Goal: Task Accomplishment & Management: Use online tool/utility

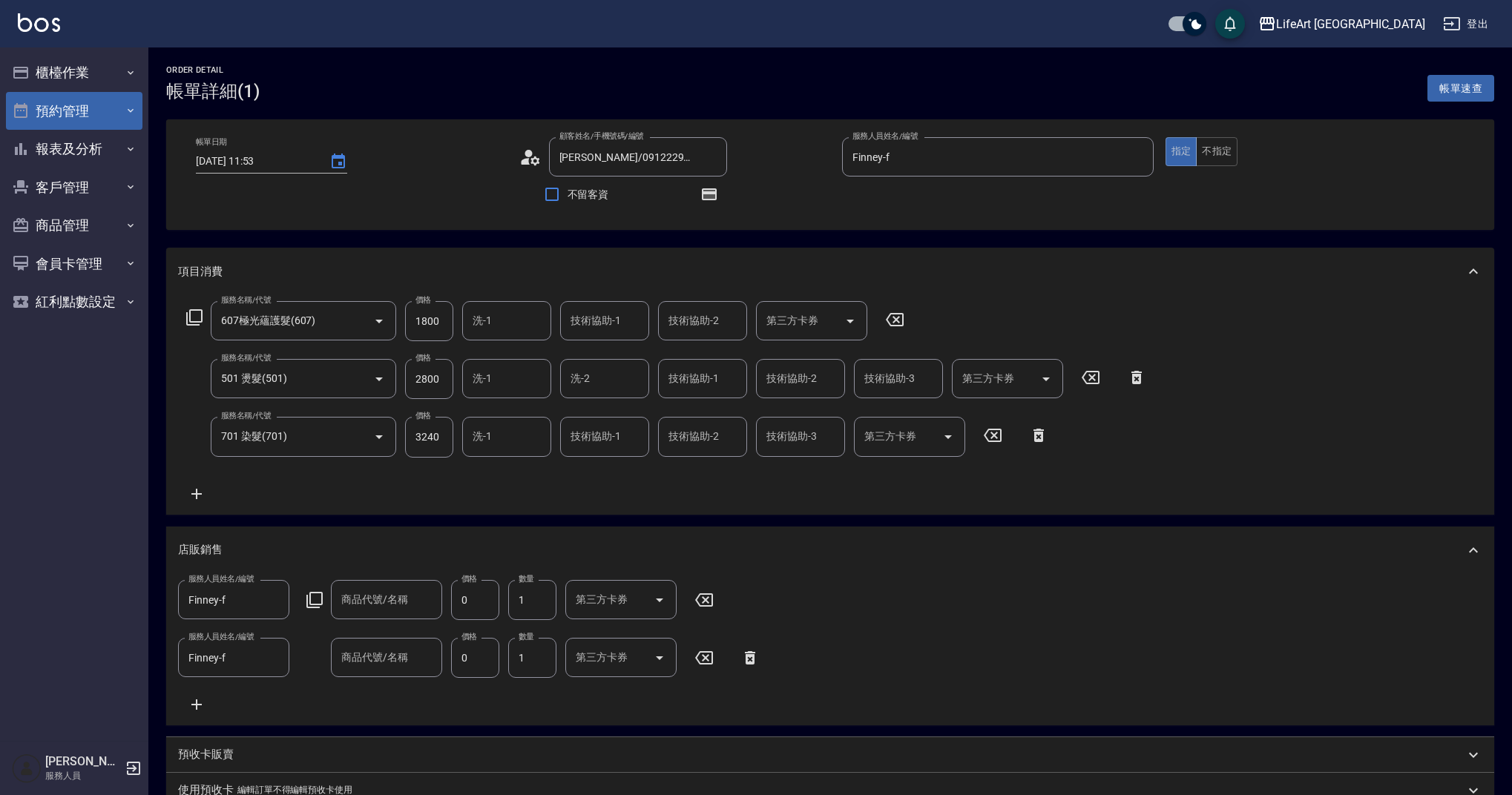
click at [42, 108] on button "預約管理" at bounding box center [75, 110] width 137 height 39
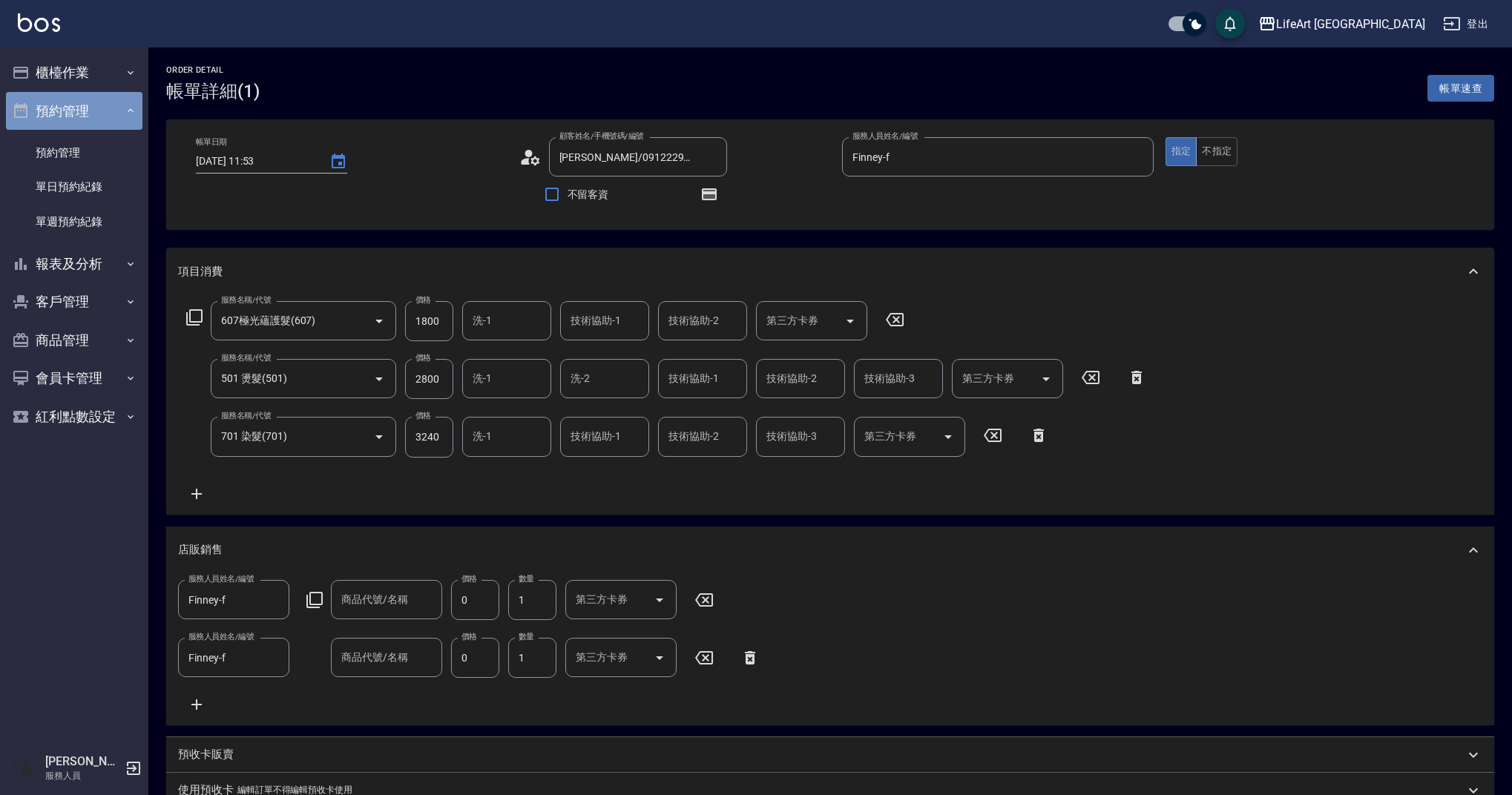
click at [58, 110] on button "預約管理" at bounding box center [75, 110] width 137 height 39
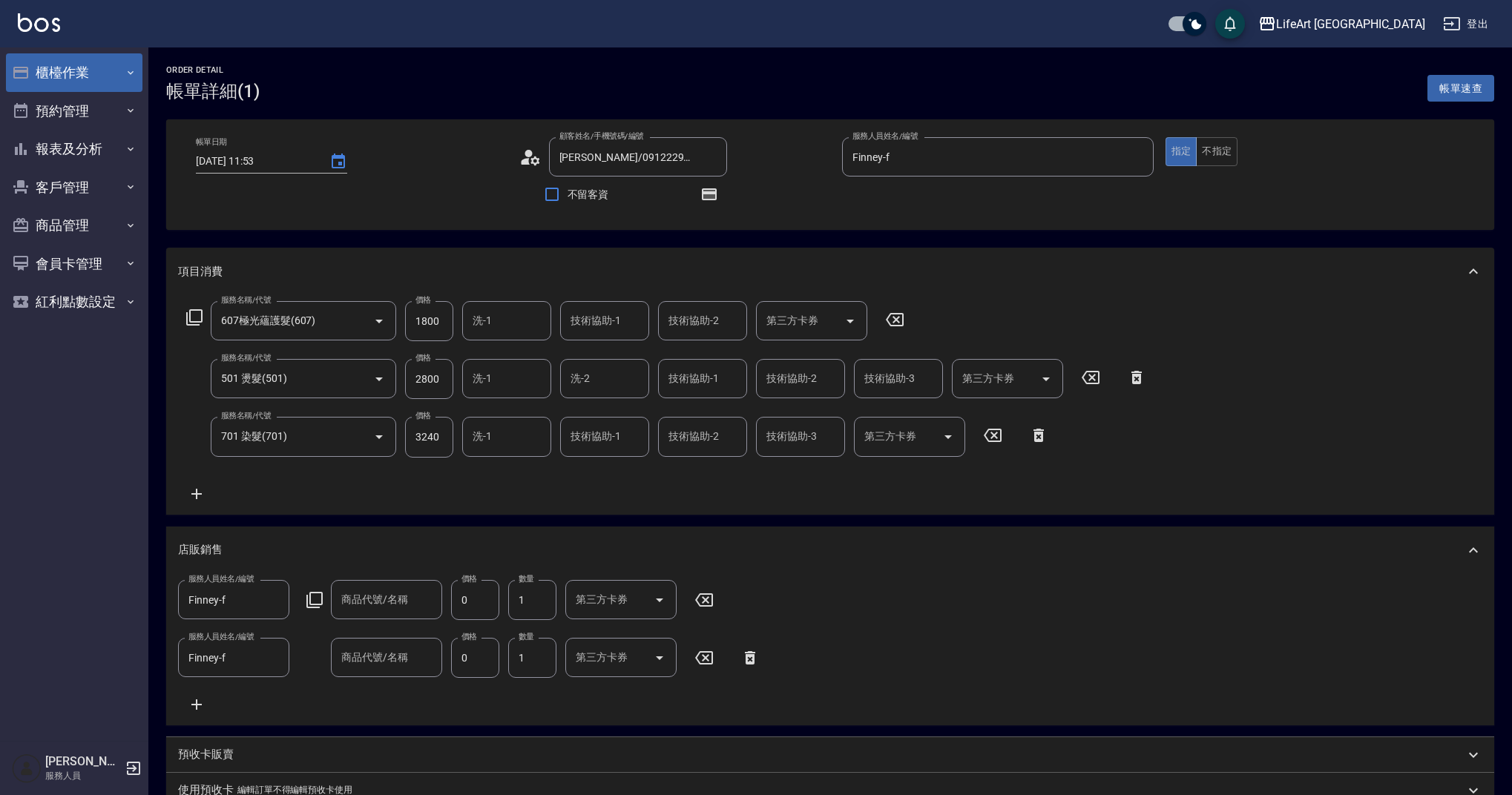
click at [62, 77] on button "櫃檯作業" at bounding box center [75, 72] width 137 height 39
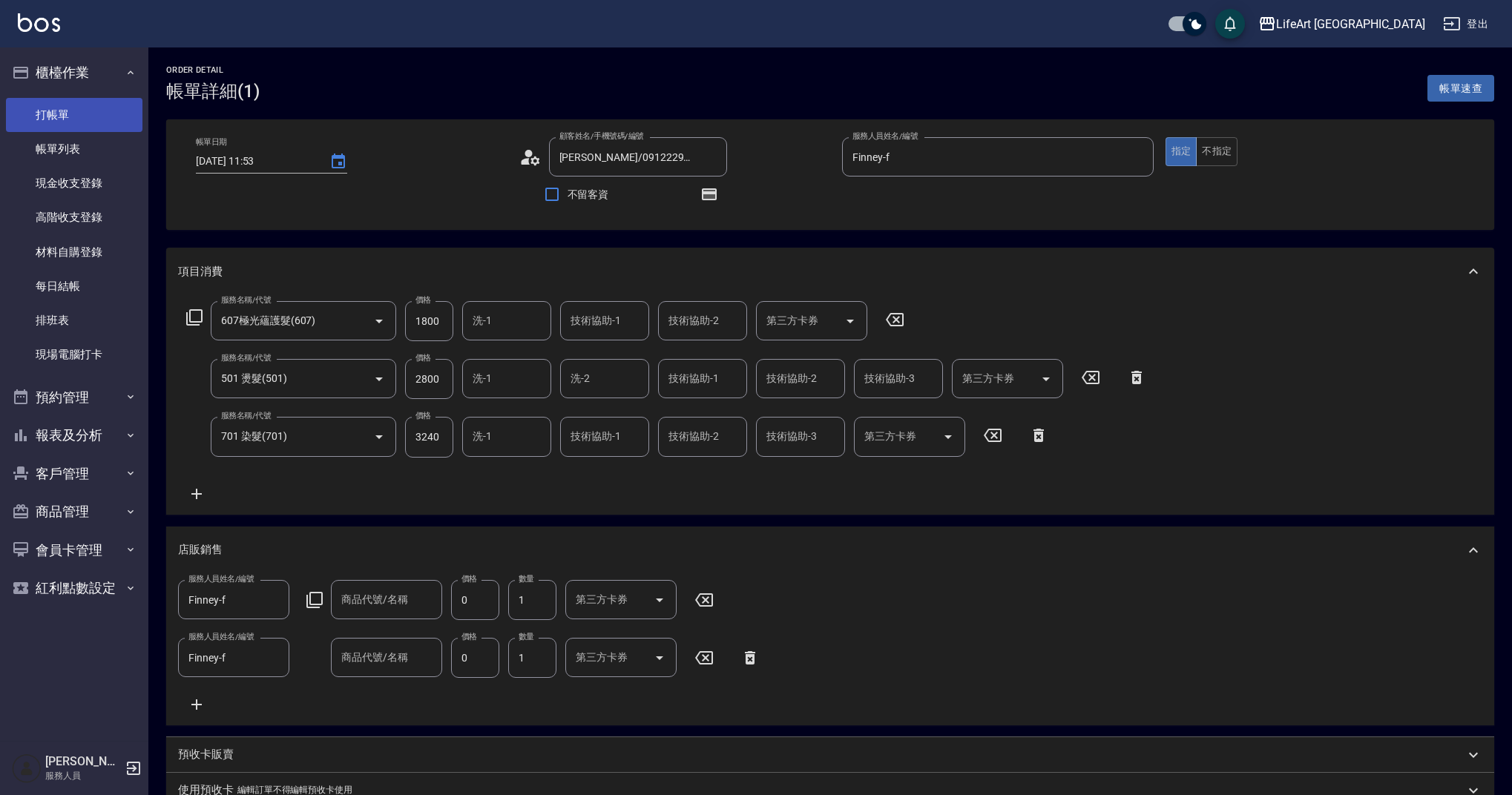
click at [61, 112] on link "打帳單" at bounding box center [75, 115] width 137 height 34
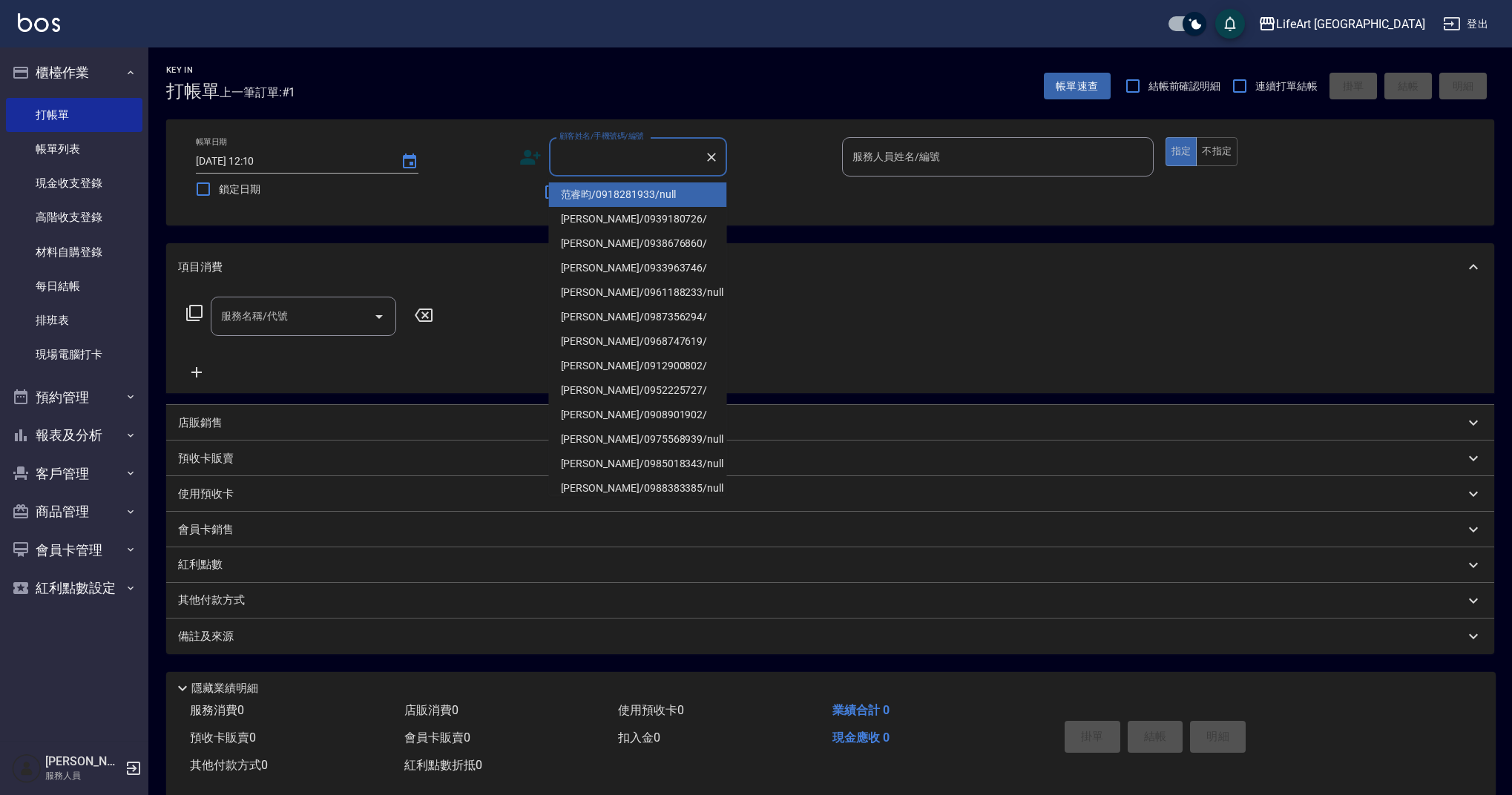
click at [600, 163] on input "顧客姓名/手機號碼/編號" at bounding box center [627, 156] width 143 height 26
click at [599, 163] on input "顧客姓名/手機號碼/編號" at bounding box center [627, 156] width 143 height 26
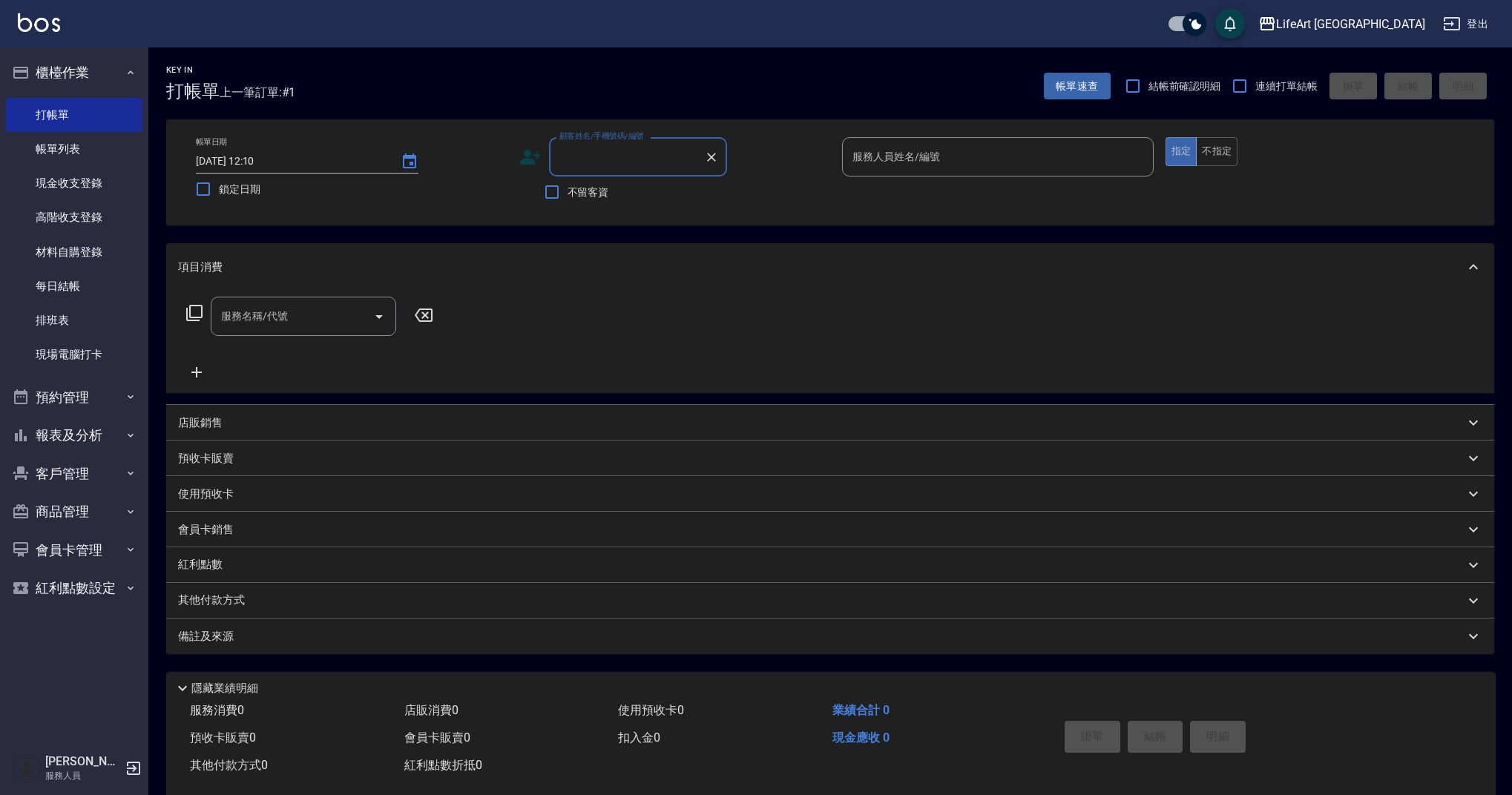
click at [598, 163] on input "顧客姓名/手機號碼/編號" at bounding box center [627, 156] width 143 height 26
click at [621, 190] on li "[PERSON_NAME]/0912050453/" at bounding box center [638, 194] width 178 height 24
type input "[PERSON_NAME]/0912050453/"
type input "Weiwei-w"
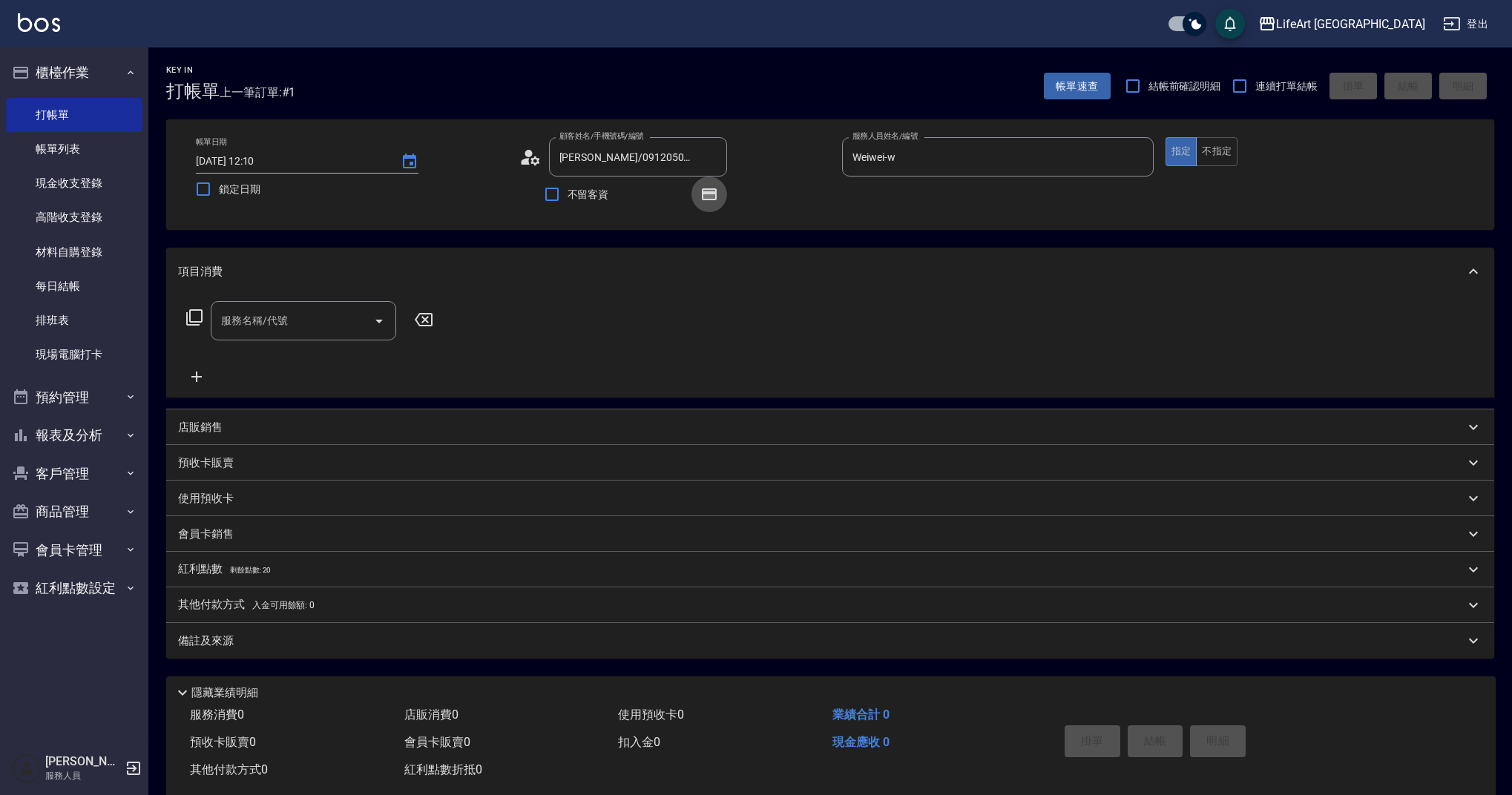
click at [712, 192] on icon "button" at bounding box center [709, 194] width 15 height 12
click at [762, 149] on div "顧客姓名/手機號碼/編號 [PERSON_NAME]/0912050453/ 顧客姓名/手機號碼/編號" at bounding box center [675, 157] width 312 height 40
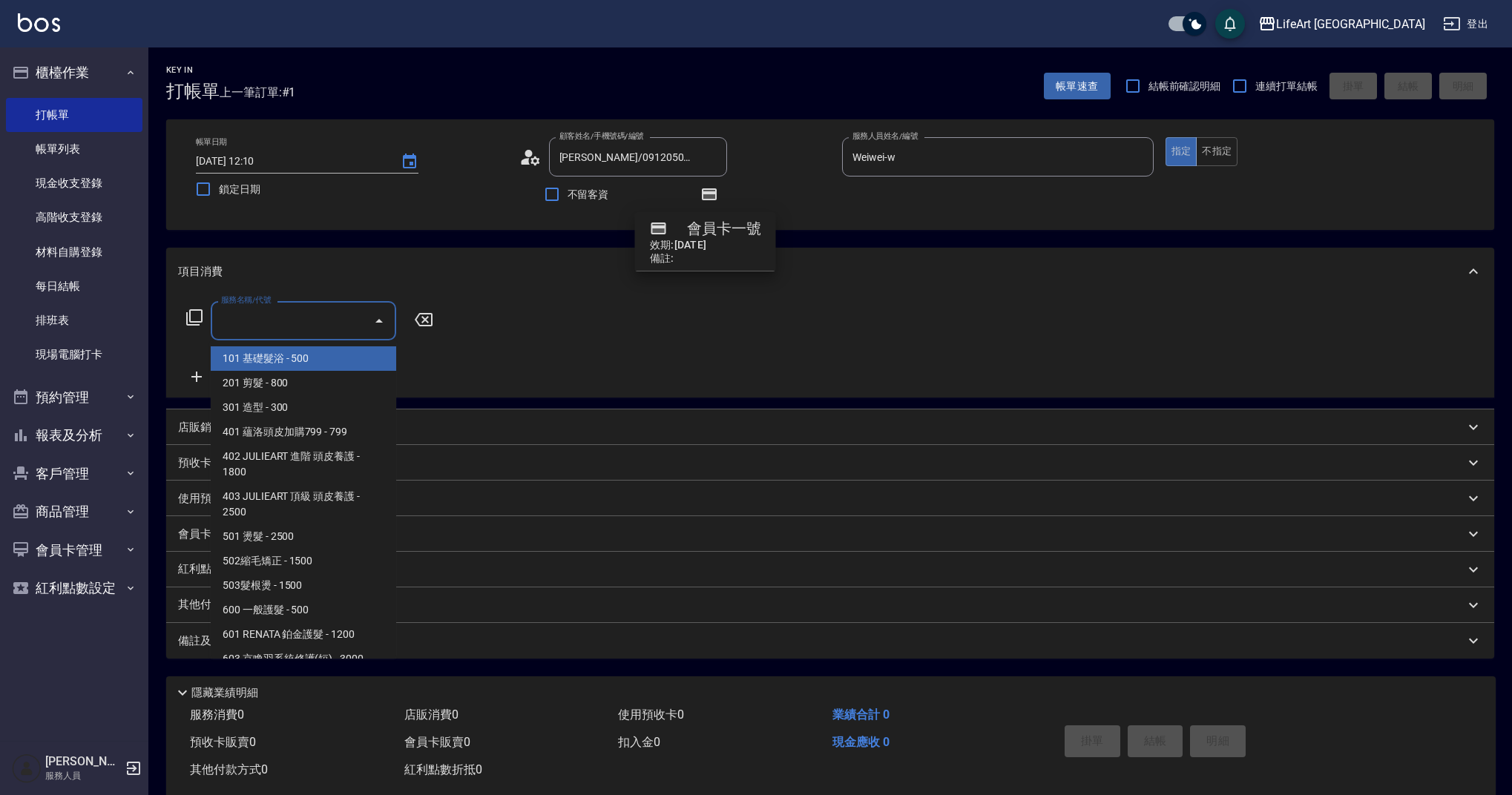
click at [254, 318] on input "服務名稱/代號" at bounding box center [292, 321] width 150 height 26
click at [262, 382] on span "201 剪髮 - 800" at bounding box center [304, 383] width 185 height 24
type input "201 剪髮(201)"
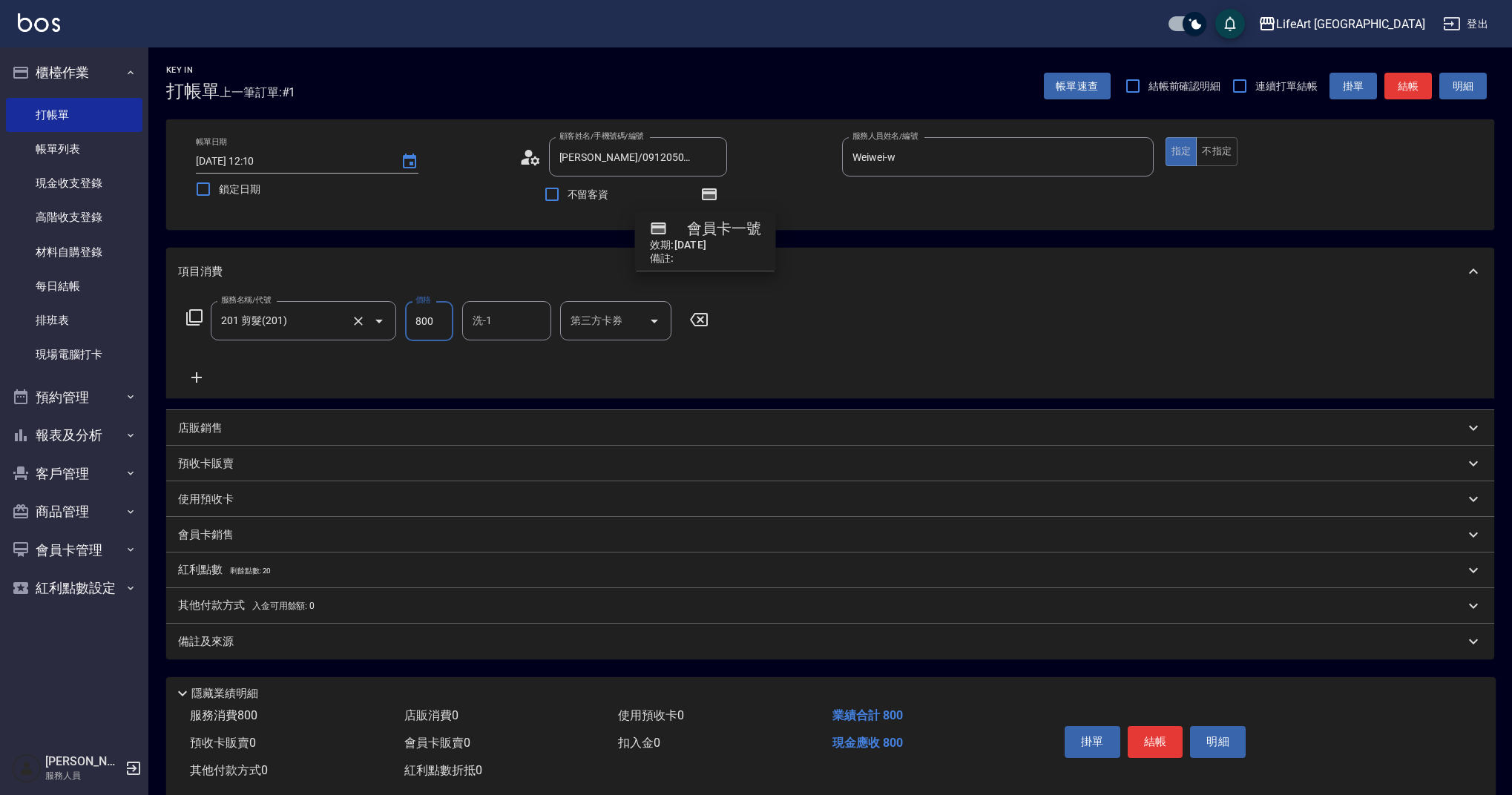
drag, startPoint x: 440, startPoint y: 324, endPoint x: 382, endPoint y: 326, distance: 58.0
click at [382, 326] on div "服務名稱/代號 201 剪髮(201) 服務名稱/代號 價格 800 價格 洗-1 洗-1 第三方卡券 第三方卡券" at bounding box center [447, 321] width 539 height 40
type input "100"
click at [228, 646] on p "備註及來源" at bounding box center [206, 641] width 56 height 15
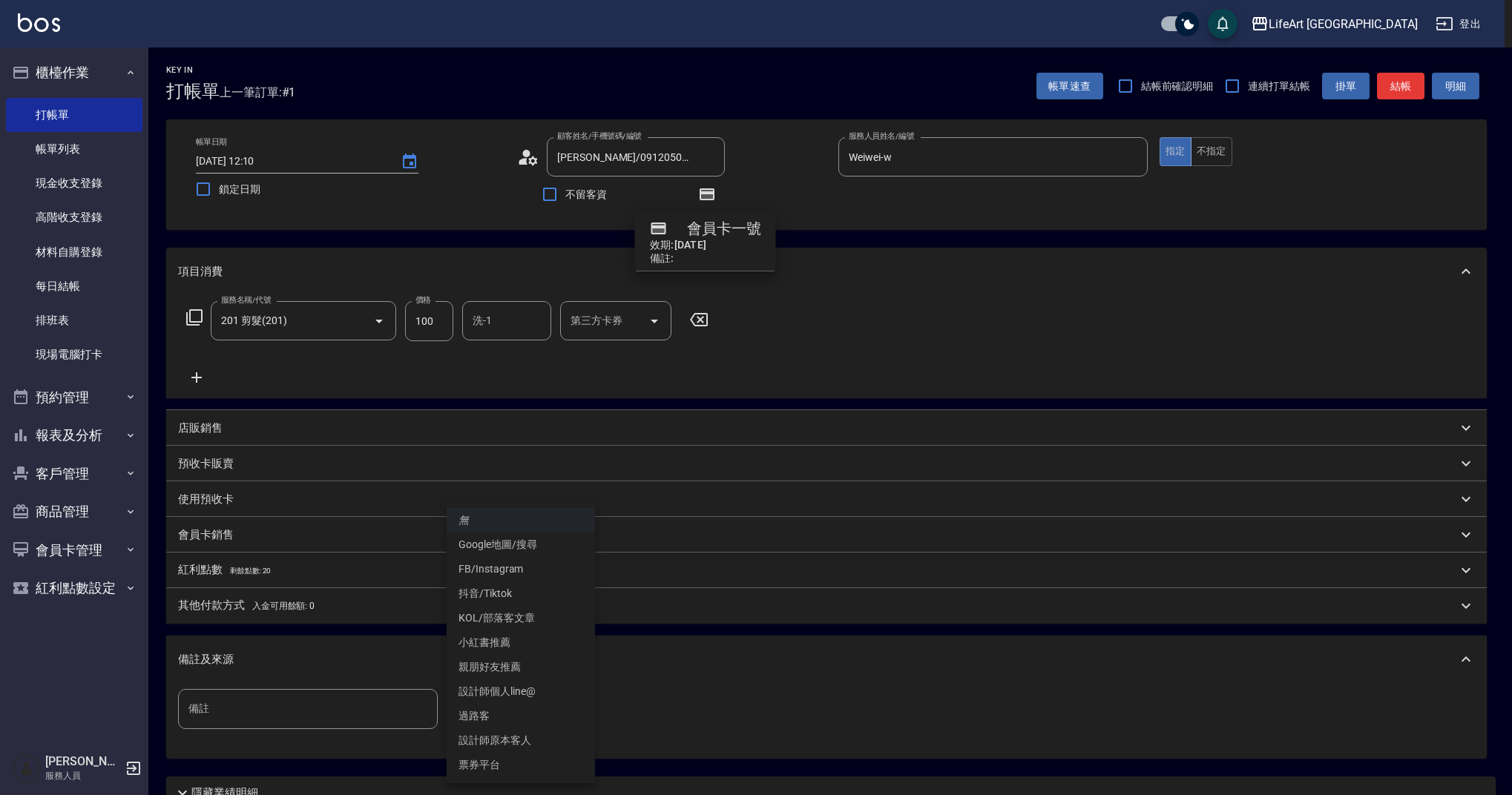
click at [511, 706] on body "LifeArt 蘆洲 登出 櫃檯作業 打帳單 帳單列表 現金收支登錄 高階收支登錄 材料自購登錄 每日結帳 排班表 現場電腦打卡 預約管理 預約管理 單日預約…" at bounding box center [756, 460] width 1512 height 920
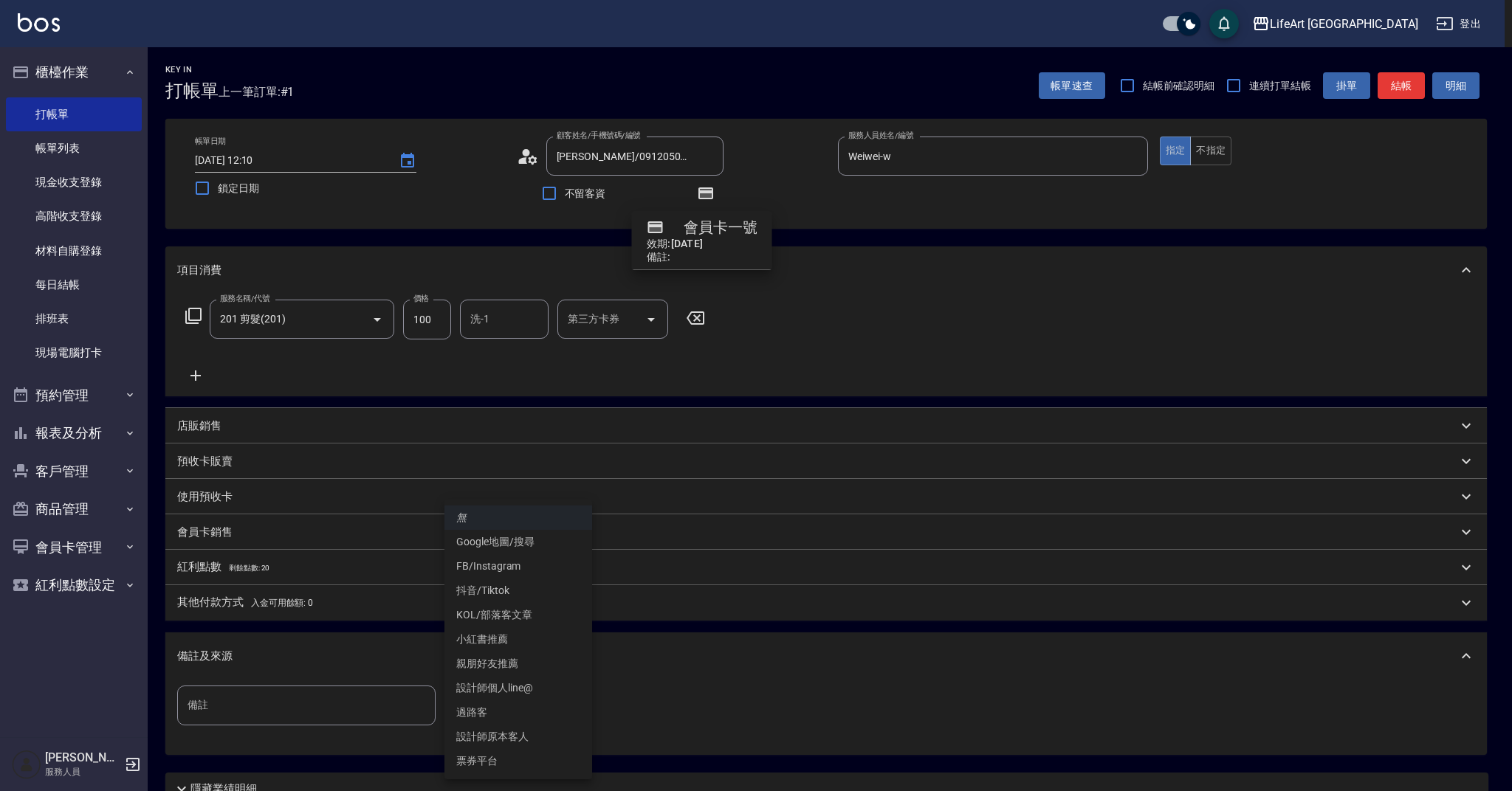
click at [516, 682] on li "設計師個人line@" at bounding box center [518, 688] width 148 height 24
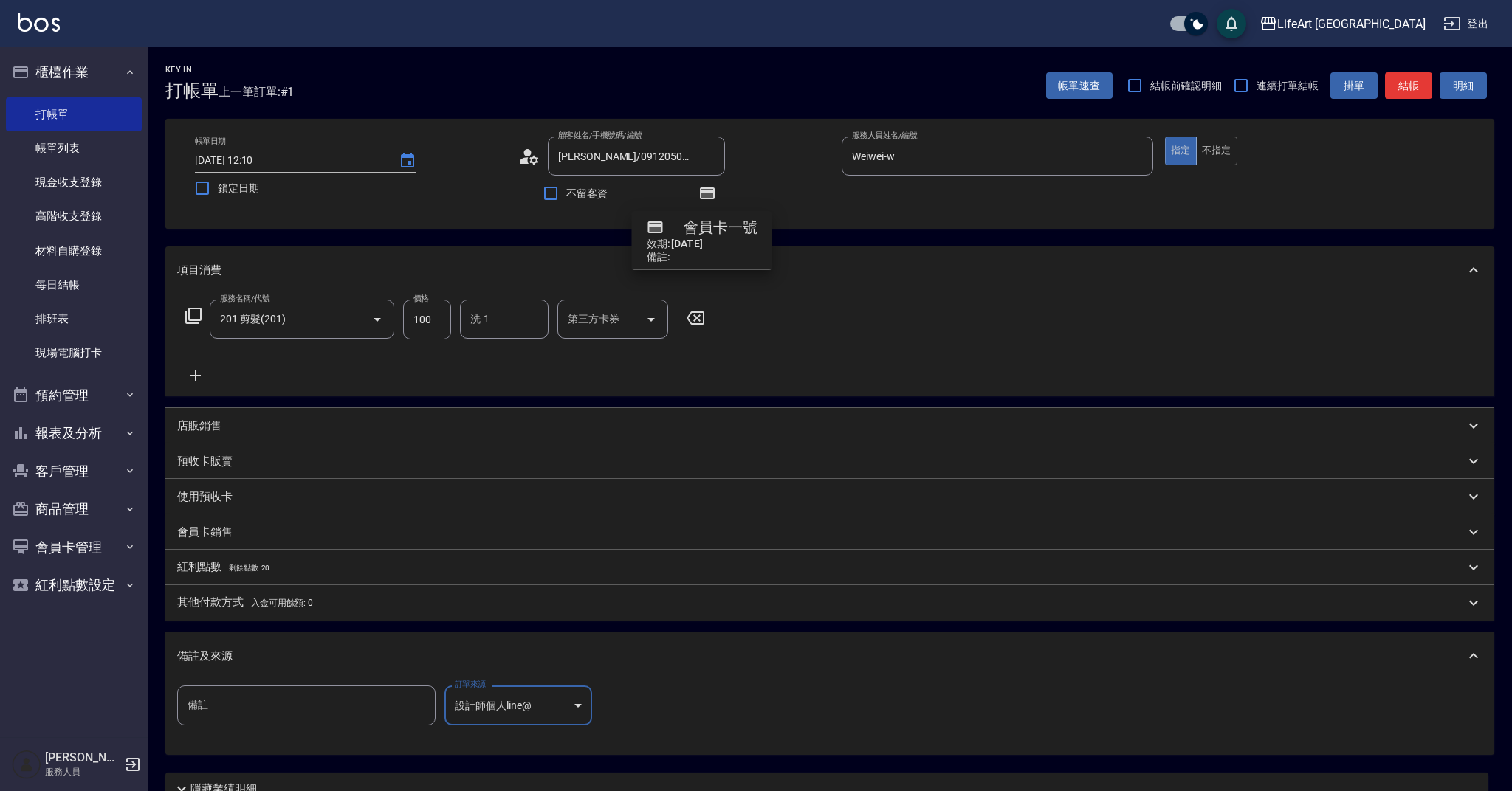
type input "設計師個人line@"
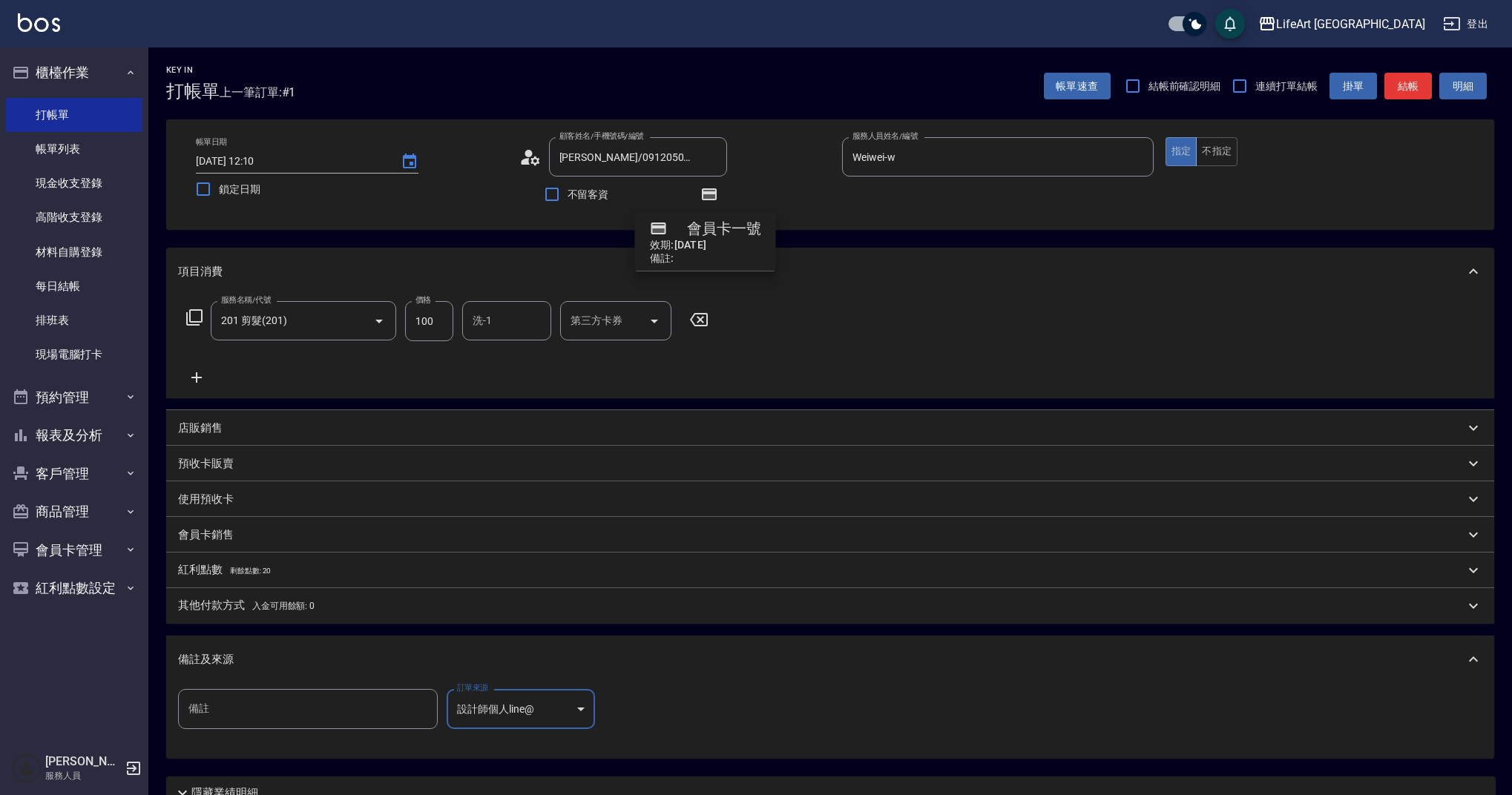
scroll to position [131, 0]
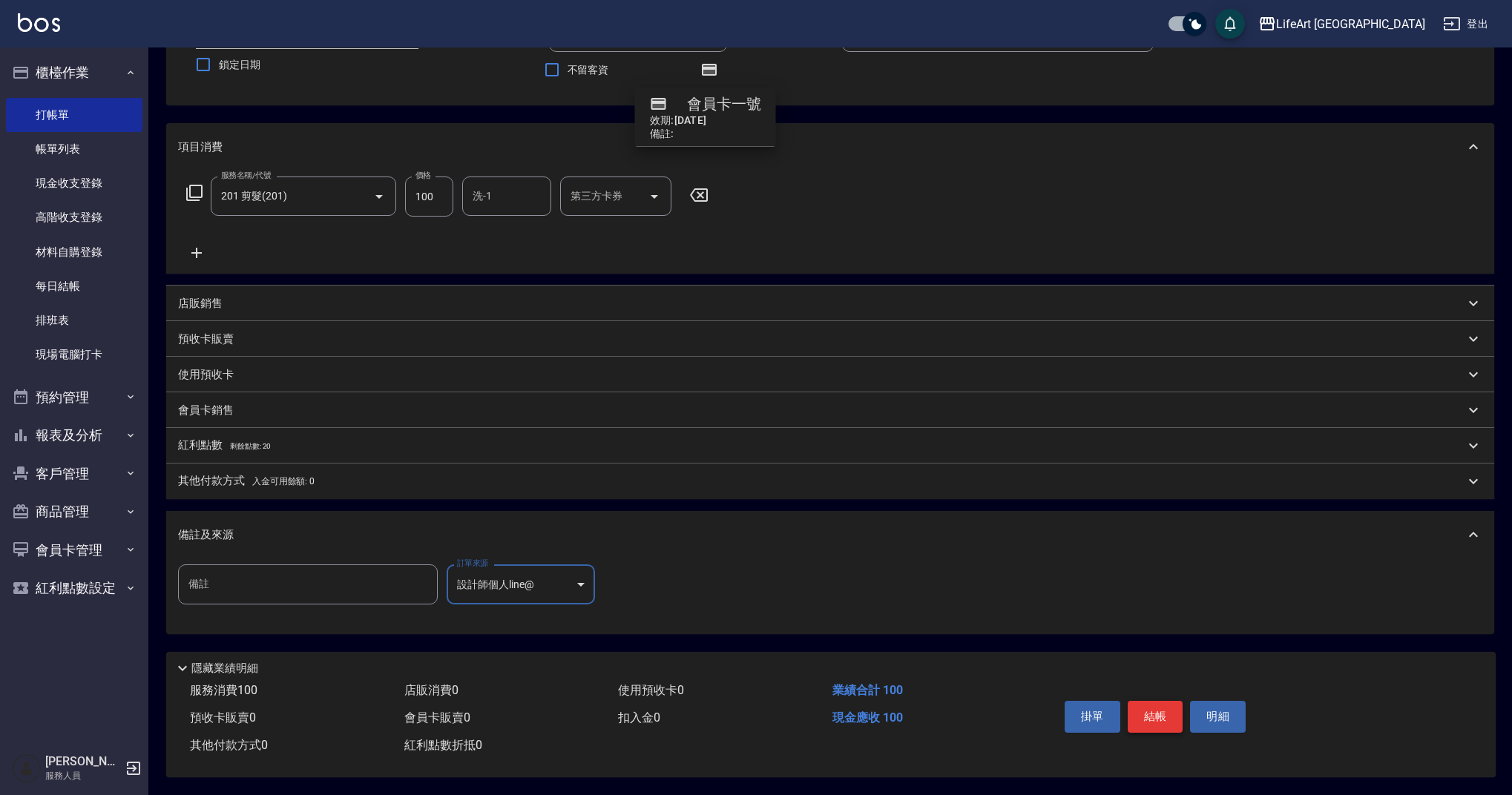
click at [1155, 714] on button "結帳" at bounding box center [1155, 716] width 56 height 31
